Goal: Information Seeking & Learning: Learn about a topic

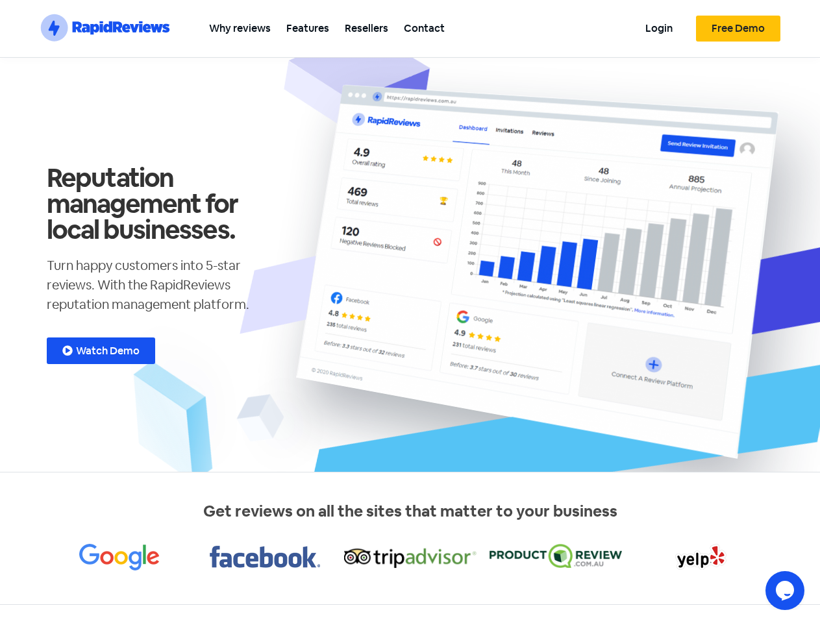
click at [803, 17] on section ".st0{fill:#1652F0;} .st1{fill:none;} .st2{opacity:0.3;fill-rule:evenodd;clip-ru…" at bounding box center [410, 29] width 820 height 58
click at [785, 591] on icon "Chat widget" at bounding box center [785, 590] width 18 height 19
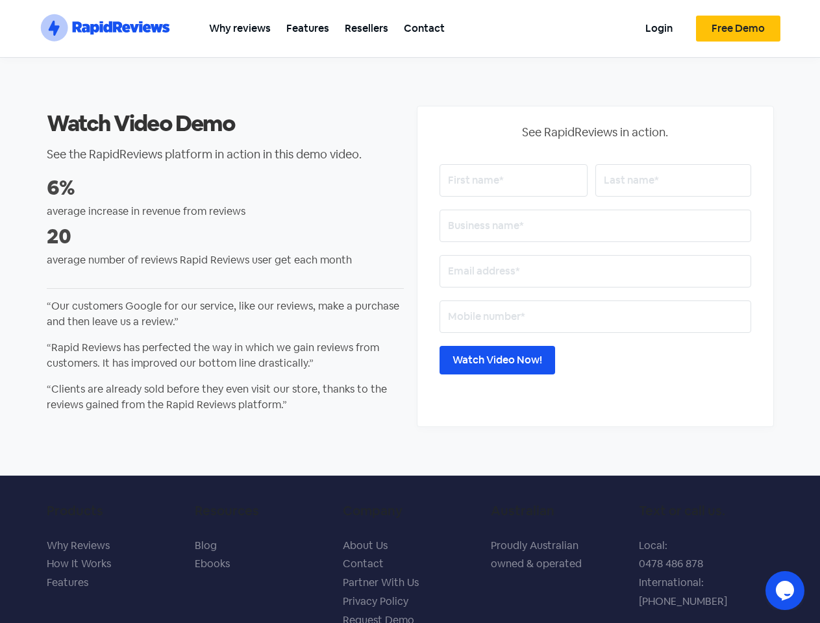
click at [803, 17] on section ".st0{fill:#1652F0;} .st1{fill:none;} .st2{opacity:0.3;fill-rule:evenodd;clip-ru…" at bounding box center [410, 29] width 820 height 58
click at [785, 591] on icon "Chat widget" at bounding box center [785, 590] width 18 height 19
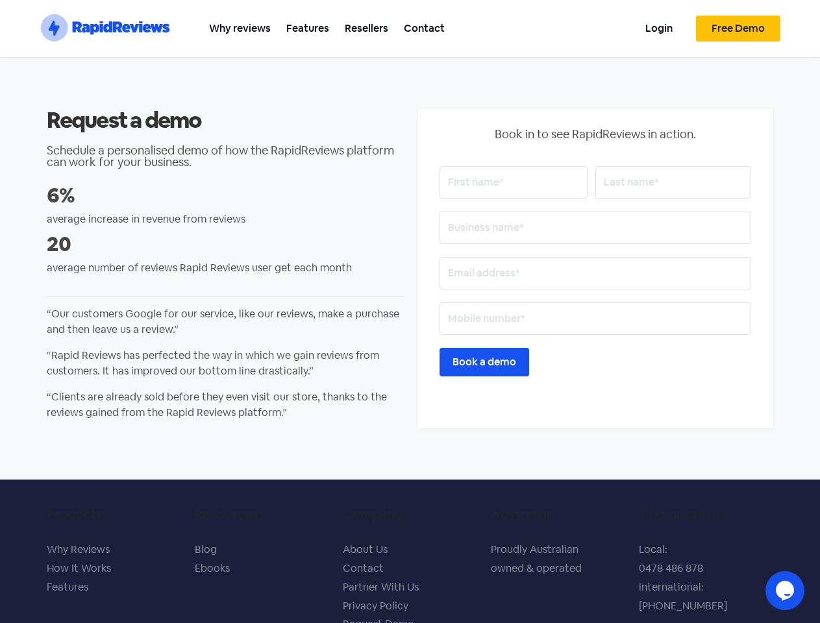
click at [803, 17] on section ".st0{fill:#1652F0;} .st1{fill:none;} .st2{opacity:0.3;fill-rule:evenodd;clip-ru…" at bounding box center [410, 29] width 820 height 58
click at [785, 591] on icon "Chat widget" at bounding box center [785, 590] width 18 height 19
